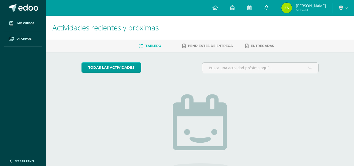
click at [269, 12] on link at bounding box center [266, 8] width 17 height 16
click at [339, 8] on icon at bounding box center [341, 8] width 5 height 5
click at [326, 26] on span "Configuración" at bounding box center [330, 28] width 24 height 5
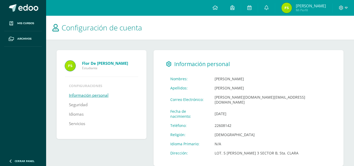
click at [68, 63] on img at bounding box center [70, 66] width 10 height 10
